Goal: Information Seeking & Learning: Find specific fact

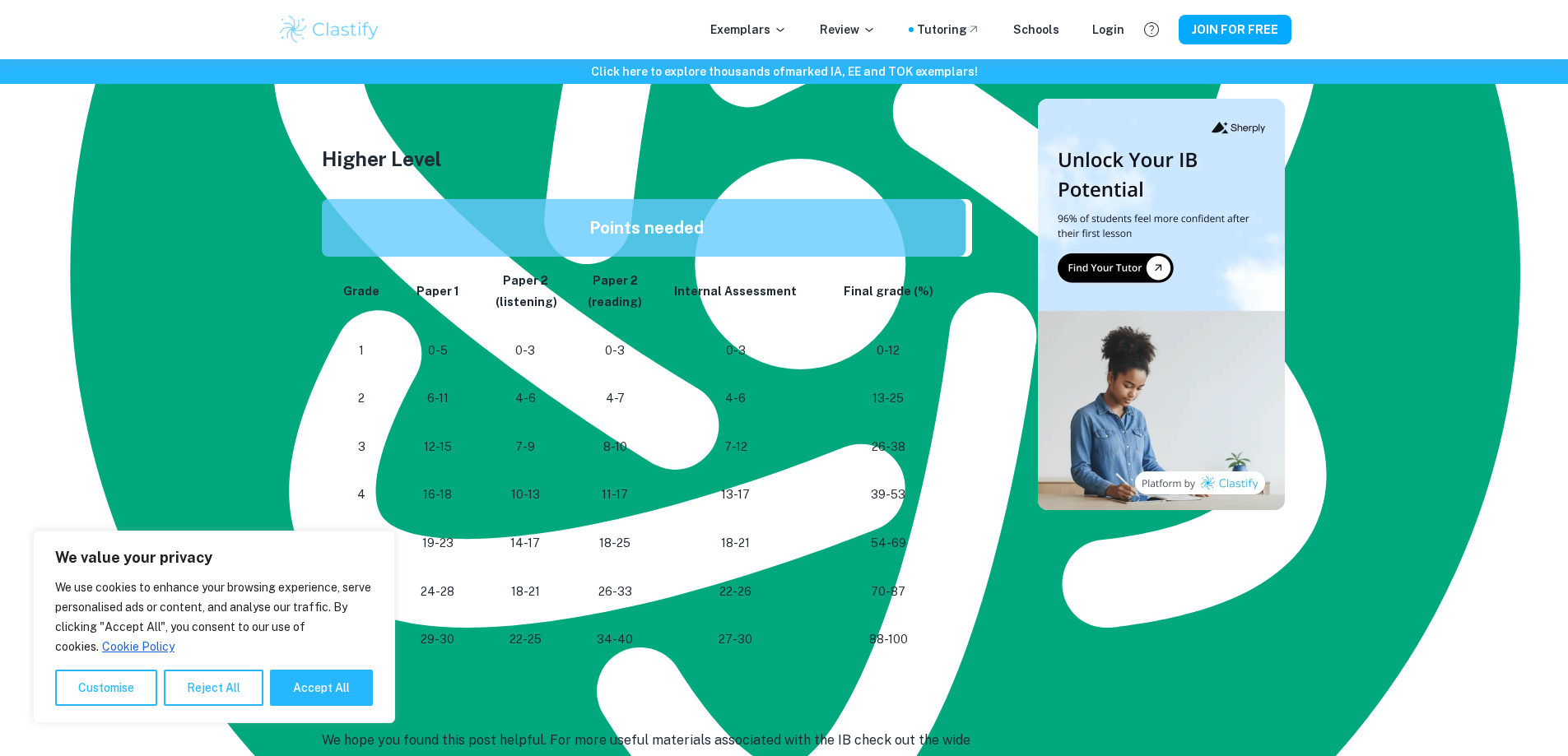
scroll to position [1316, 0]
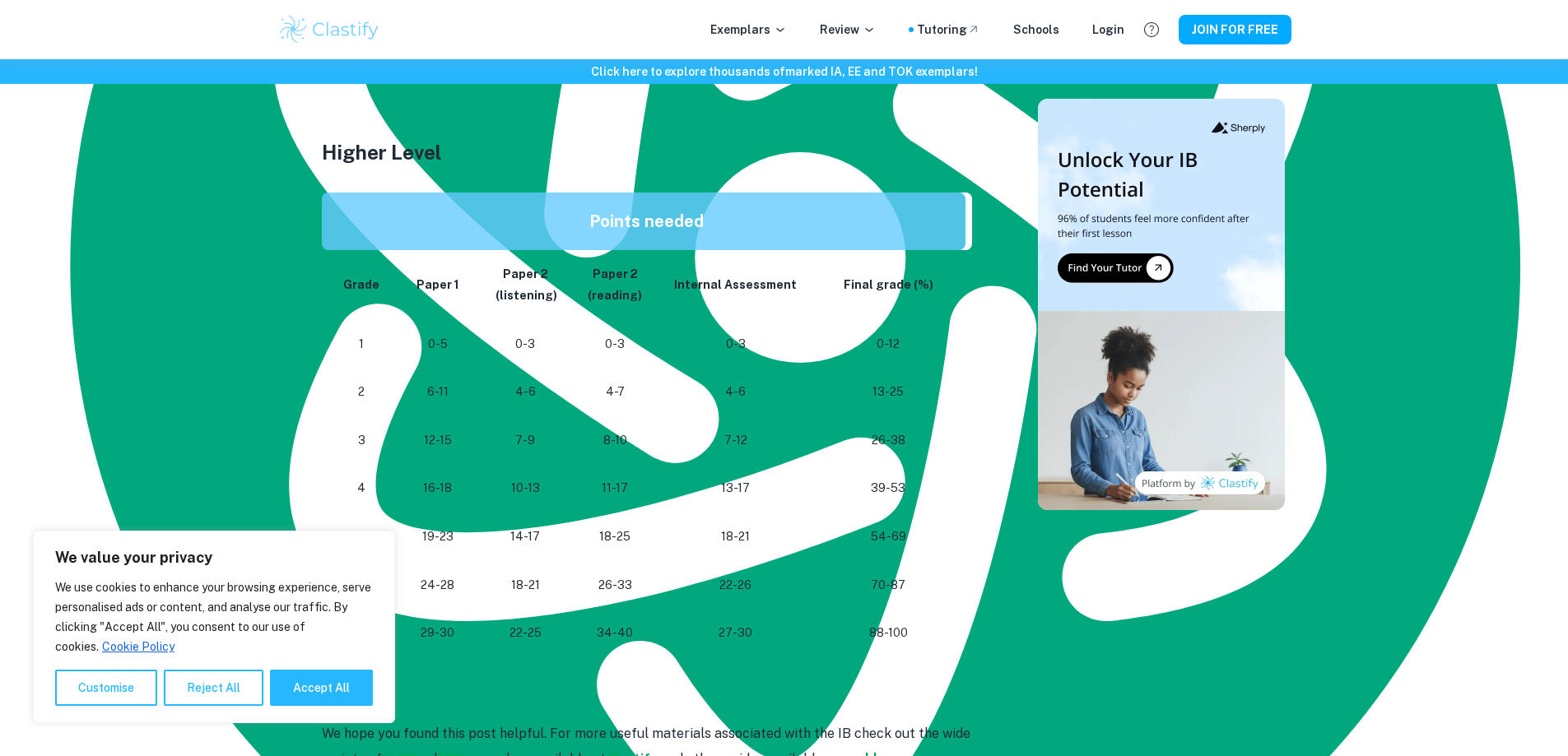
click at [659, 348] on td "0-3" at bounding box center [735, 345] width 152 height 49
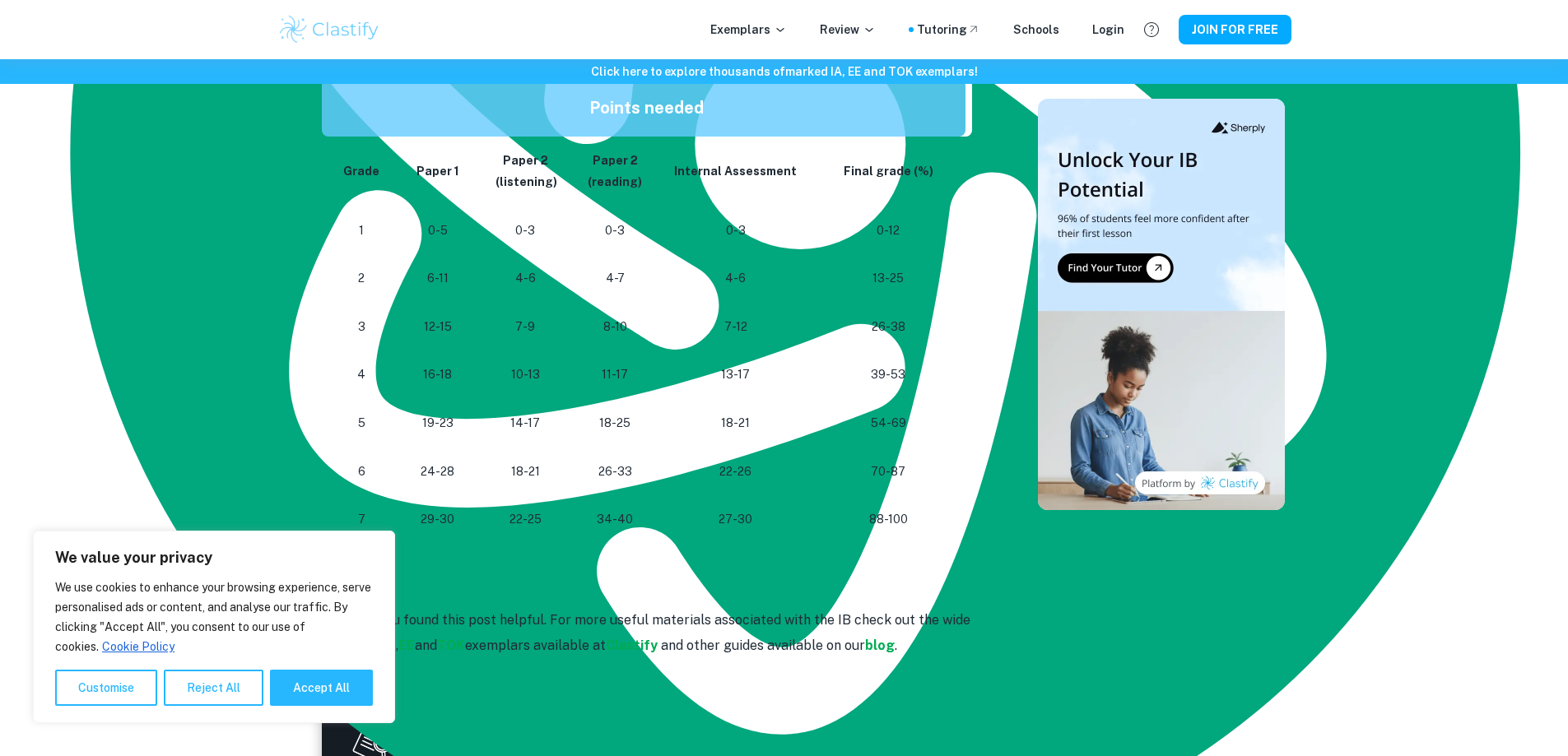
scroll to position [1426, 0]
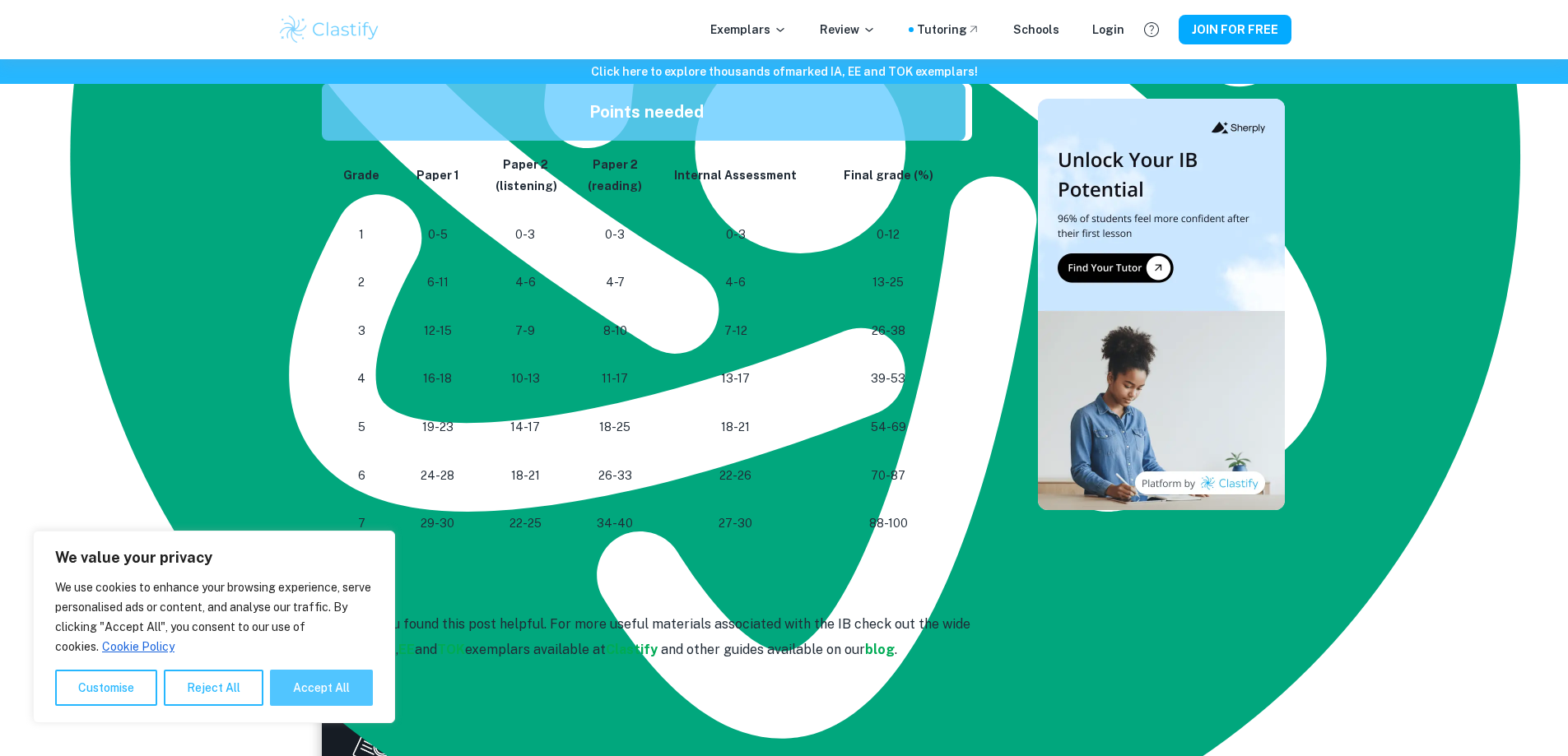
click at [304, 688] on button "Accept All" at bounding box center [321, 688] width 103 height 37
checkbox input "true"
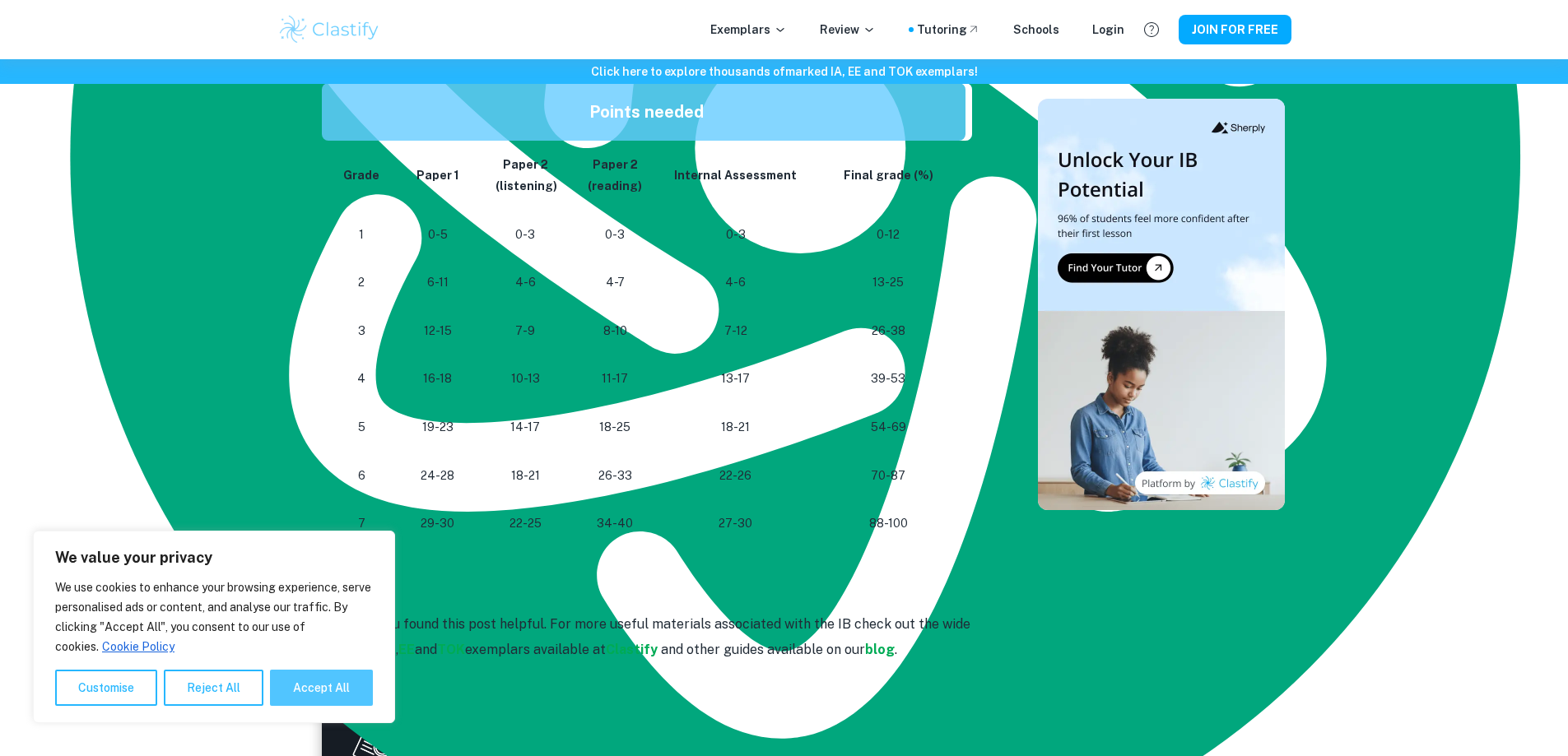
checkbox input "true"
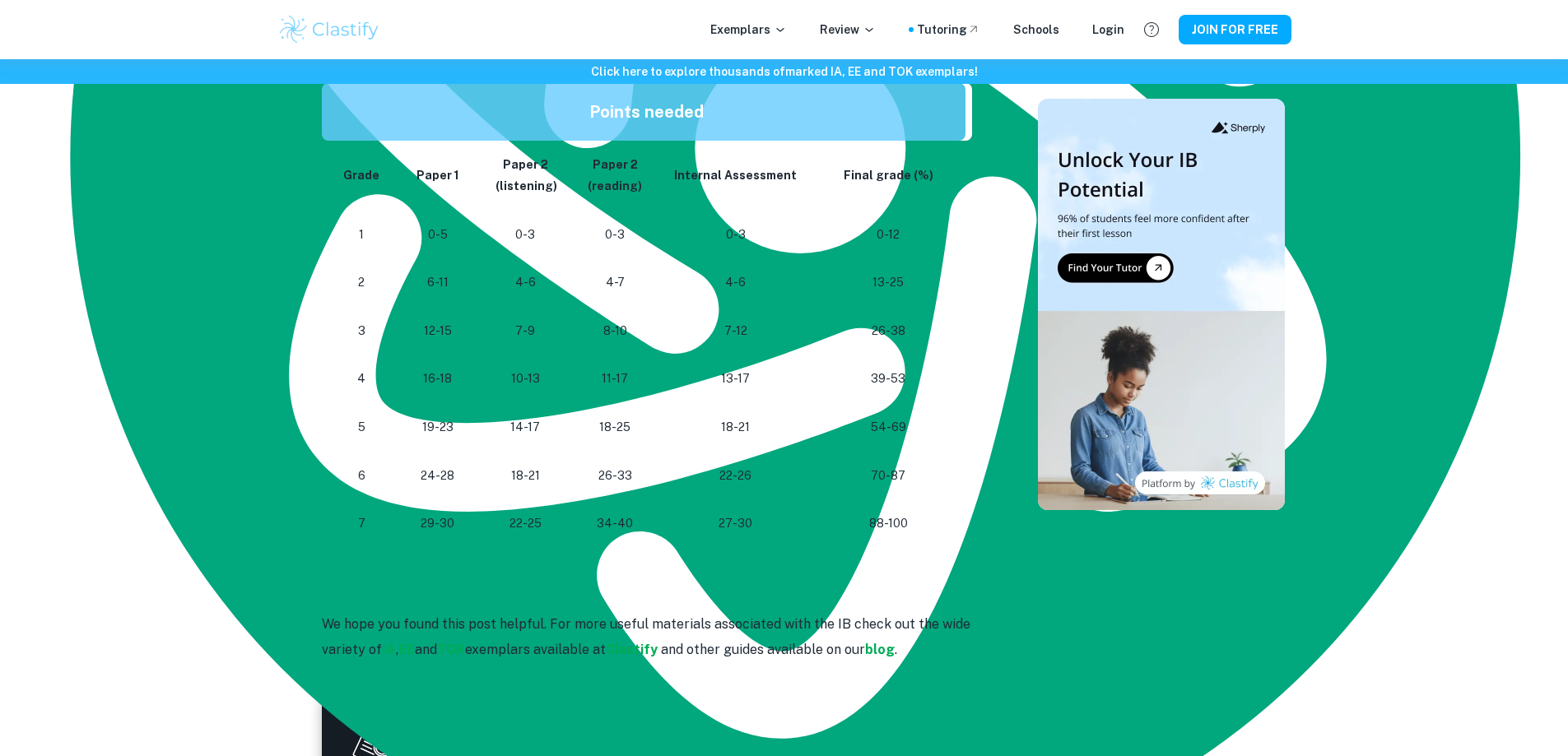
click at [757, 378] on p "13-17" at bounding box center [735, 378] width 126 height 22
